Goal: Browse casually

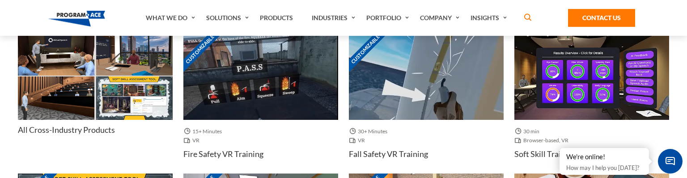
scroll to position [442, 0]
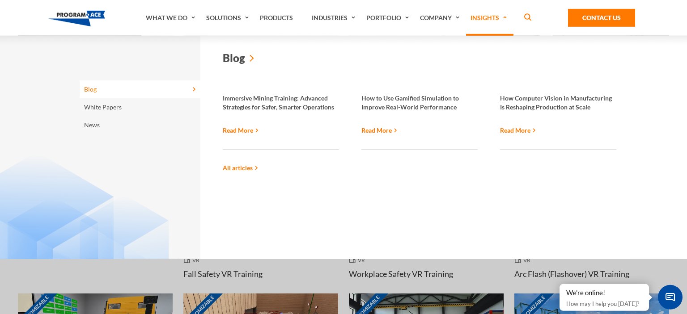
scroll to position [1909, 0]
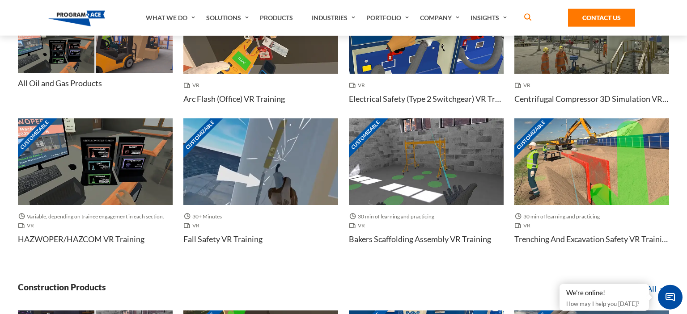
scroll to position [849, 0]
